Goal: Register for event/course

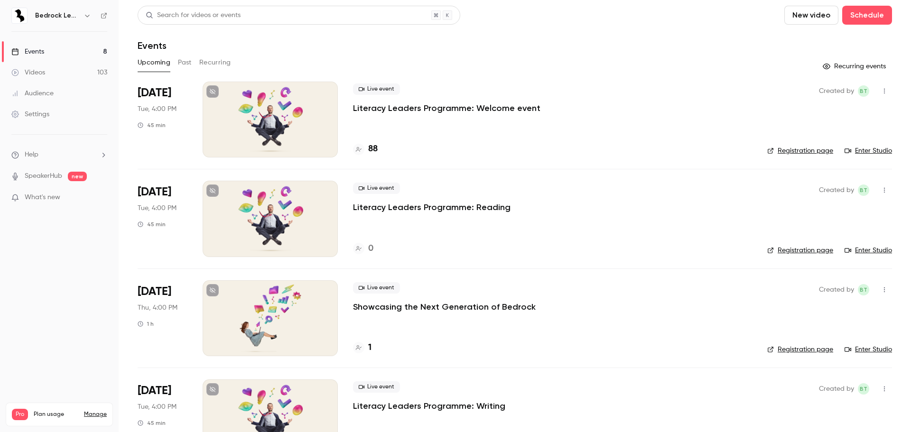
click at [92, 411] on link "Manage" at bounding box center [95, 415] width 23 height 8
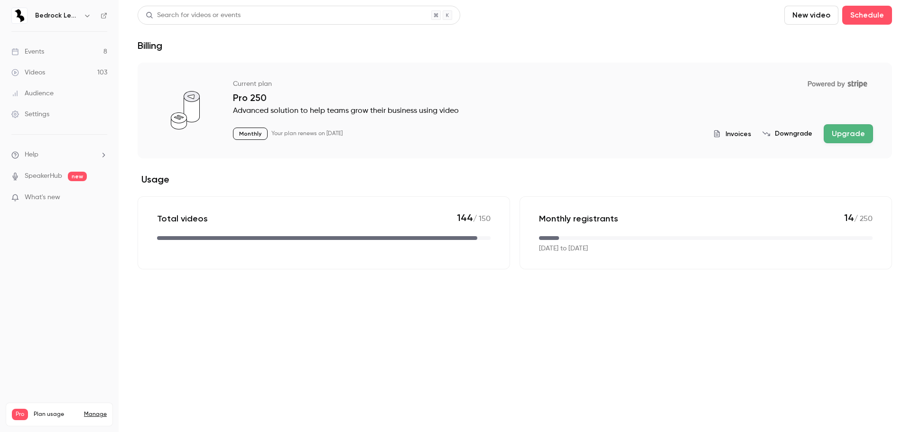
click at [51, 116] on link "Settings" at bounding box center [59, 114] width 119 height 21
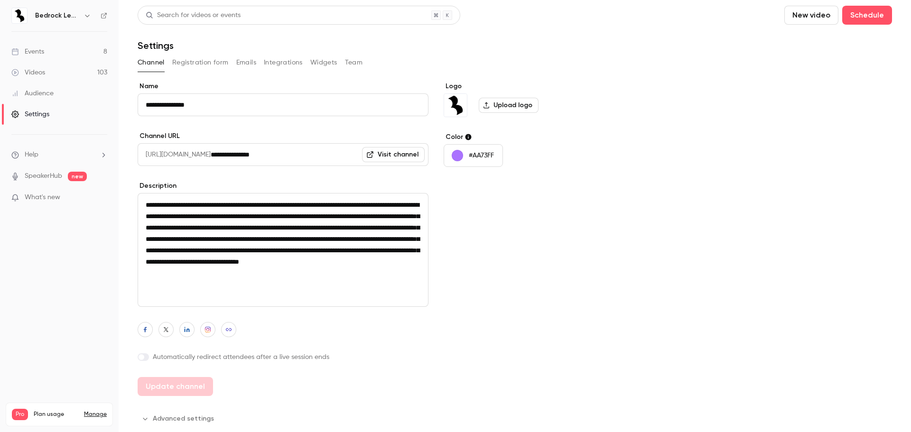
click at [349, 60] on button "Team" at bounding box center [354, 62] width 18 height 15
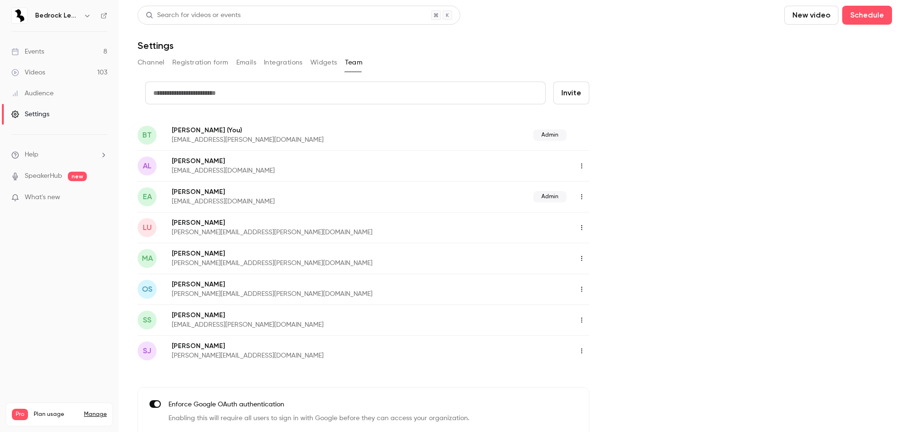
click at [566, 100] on button "Invite" at bounding box center [571, 93] width 36 height 23
click at [368, 96] on input "text" at bounding box center [345, 93] width 401 height 23
type input "**********"
click at [578, 98] on button "Invite" at bounding box center [571, 93] width 36 height 23
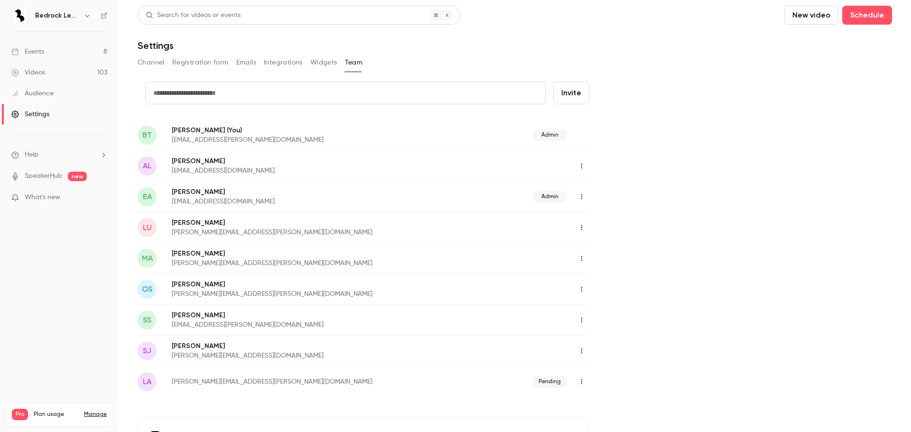
click at [39, 61] on link "Events 8" at bounding box center [59, 51] width 119 height 21
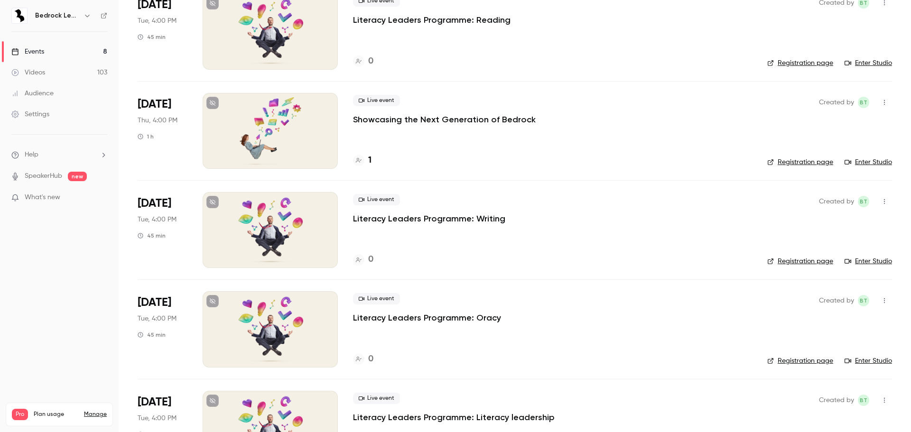
scroll to position [179, 0]
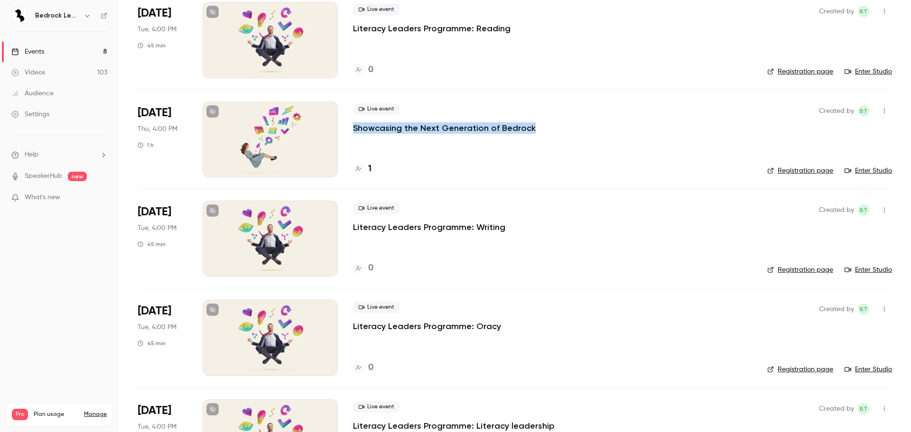
drag, startPoint x: 534, startPoint y: 128, endPoint x: 349, endPoint y: 131, distance: 185.2
click at [349, 131] on li "[DATE] Thu, 4:00 PM 1 h Live event Showcasing the Next Generation of Bedrock 1 …" at bounding box center [515, 139] width 755 height 99
copy p "Showcasing the Next Generation of Bedrock"
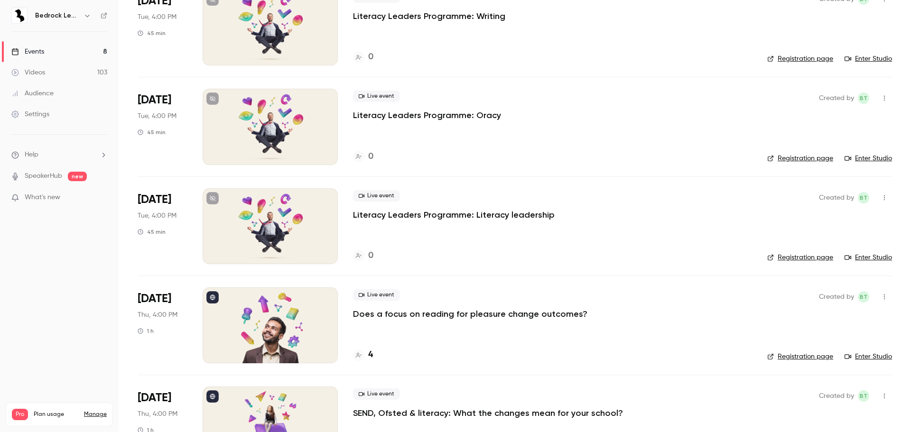
scroll to position [438, 0]
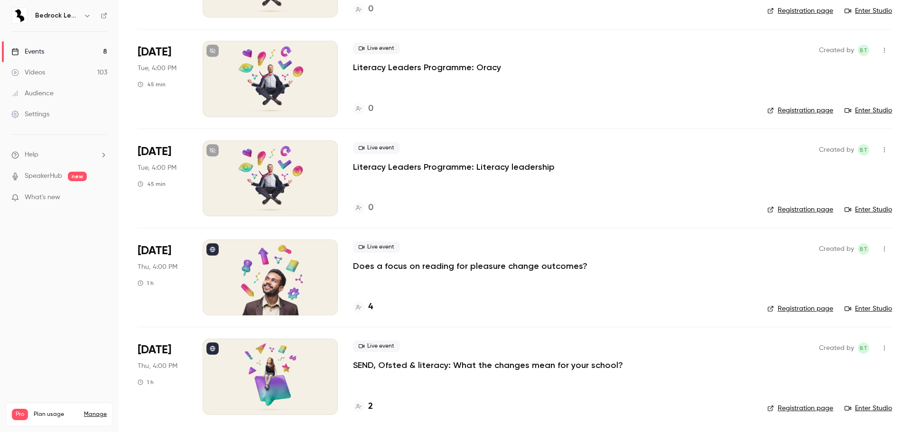
click at [591, 268] on div "Live event Does a focus on reading for pleasure change outcomes?" at bounding box center [552, 257] width 399 height 30
drag, startPoint x: 580, startPoint y: 264, endPoint x: 354, endPoint y: 277, distance: 225.8
click at [354, 277] on div "Live event Does a focus on reading for pleasure change outcomes? 4" at bounding box center [552, 278] width 399 height 76
copy p "Does a focus on reading for pleasure change outcomes?"
drag, startPoint x: 611, startPoint y: 364, endPoint x: 353, endPoint y: 372, distance: 258.4
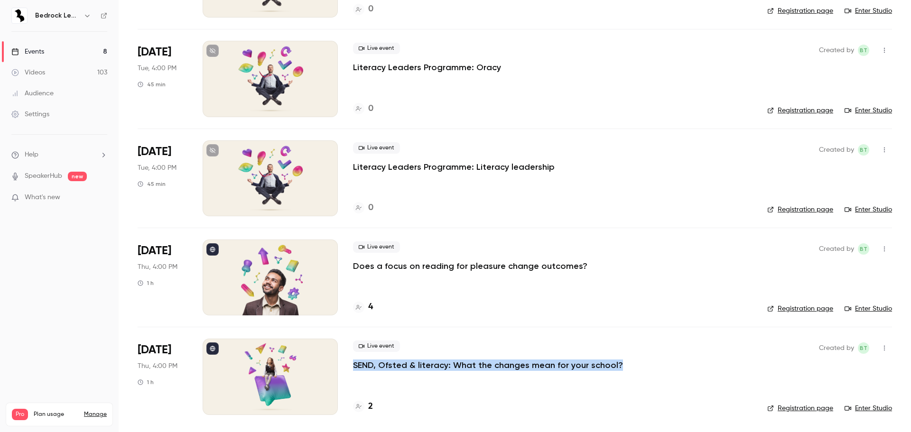
click at [353, 372] on div "Live event SEND, Ofsted & literacy: What the changes mean for your school? 2" at bounding box center [552, 377] width 399 height 76
copy p "SEND, Ofsted & literacy: What the changes mean for your school?"
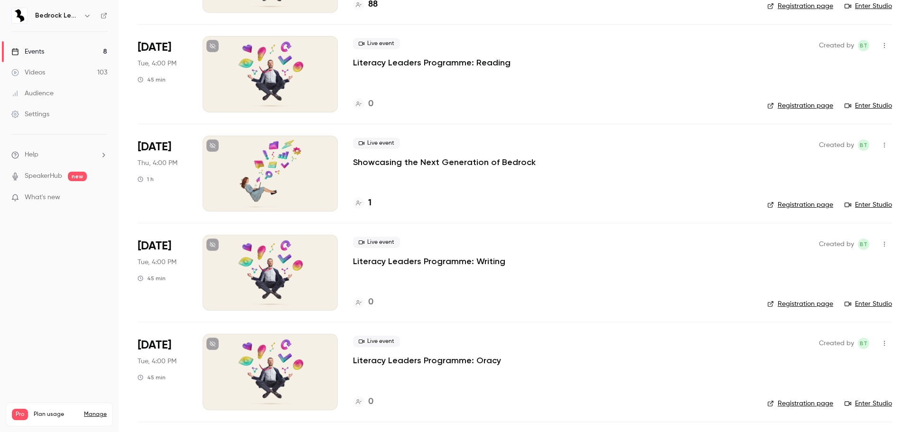
scroll to position [144, 0]
drag, startPoint x: 535, startPoint y: 161, endPoint x: 349, endPoint y: 169, distance: 185.7
click at [349, 169] on li "[DATE] Thu, 4:00 PM 1 h Live event Showcasing the Next Generation of Bedrock 1 …" at bounding box center [515, 174] width 755 height 99
copy p "Showcasing the Next Generation of Bedrock"
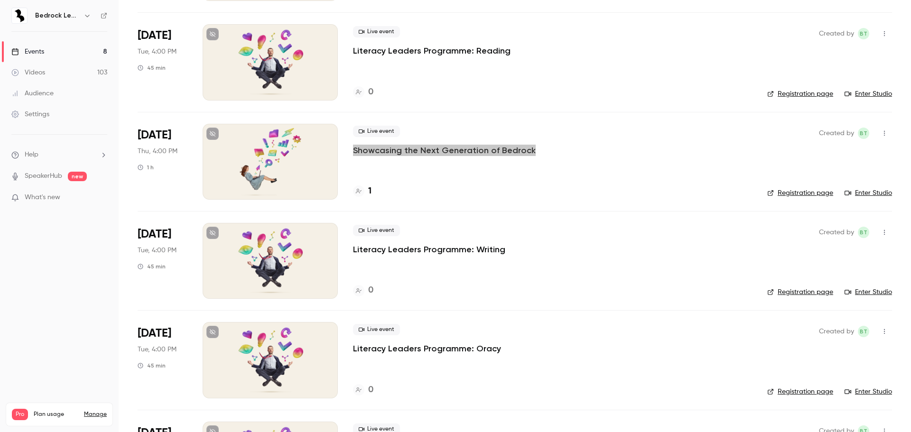
scroll to position [0, 0]
